Goal: Find specific page/section: Find specific page/section

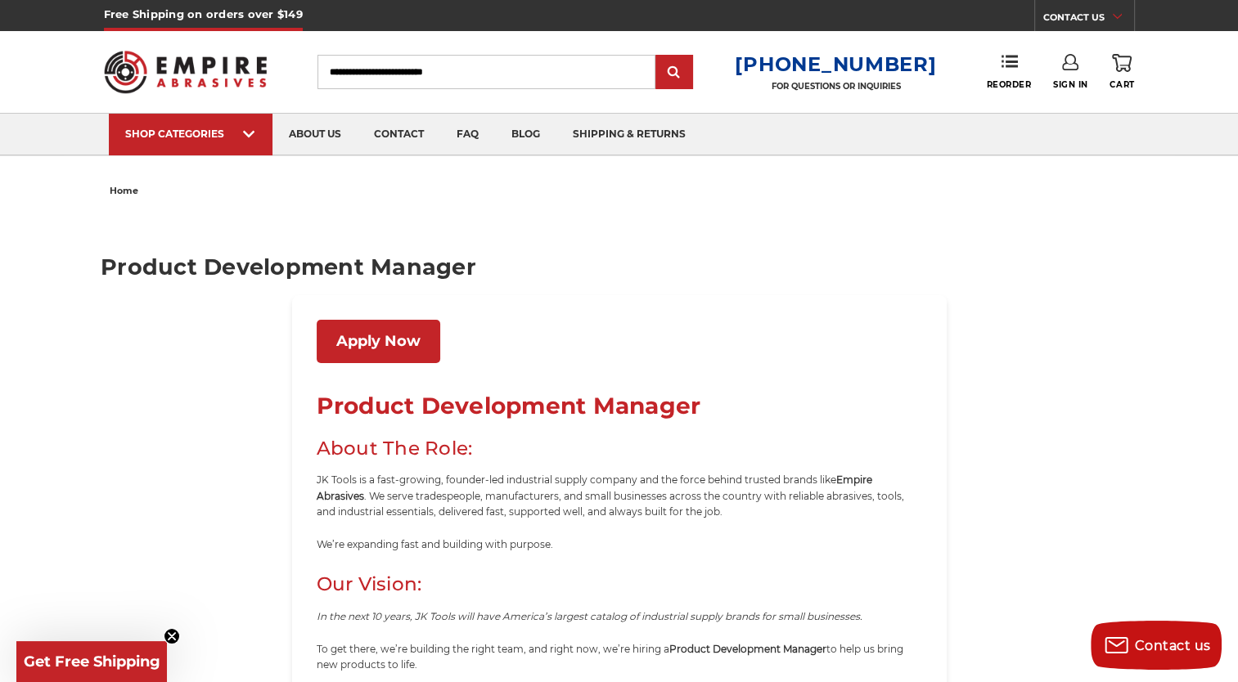
click at [412, 331] on link "Apply Now" at bounding box center [379, 341] width 124 height 43
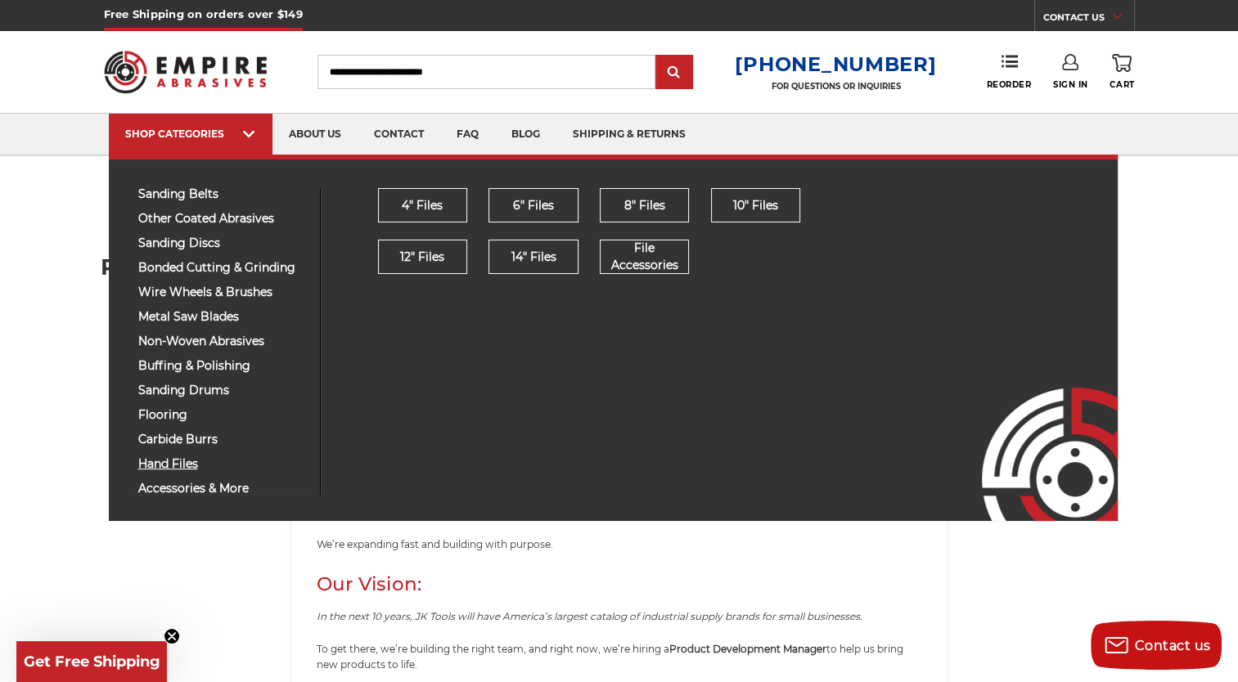
click at [190, 465] on span "hand files" at bounding box center [222, 464] width 169 height 12
